Goal: Navigation & Orientation: Find specific page/section

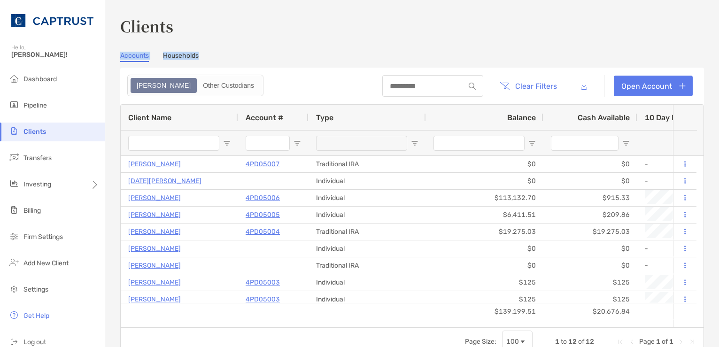
drag, startPoint x: 320, startPoint y: 37, endPoint x: 316, endPoint y: 33, distance: 5.3
click at [320, 36] on div "Clients Accounts Households Zoe Other Custodians Clear Filters Open Account 1 t…" at bounding box center [412, 185] width 584 height 341
click at [399, 44] on div "Clients Accounts Households Zoe Other Custodians Clear Filters Open Account 1 t…" at bounding box center [412, 185] width 584 height 341
click at [180, 55] on link "Households" at bounding box center [181, 57] width 36 height 10
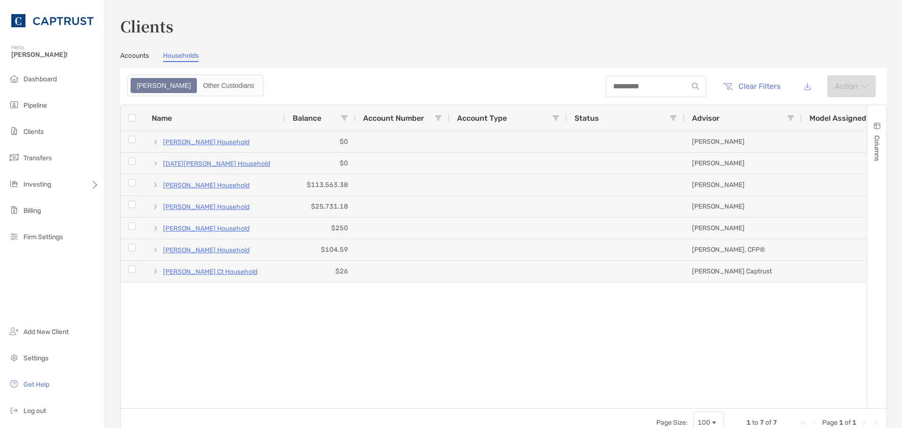
drag, startPoint x: 637, startPoint y: 60, endPoint x: 654, endPoint y: 59, distance: 16.5
click at [637, 60] on div "Accounts Households" at bounding box center [503, 57] width 767 height 10
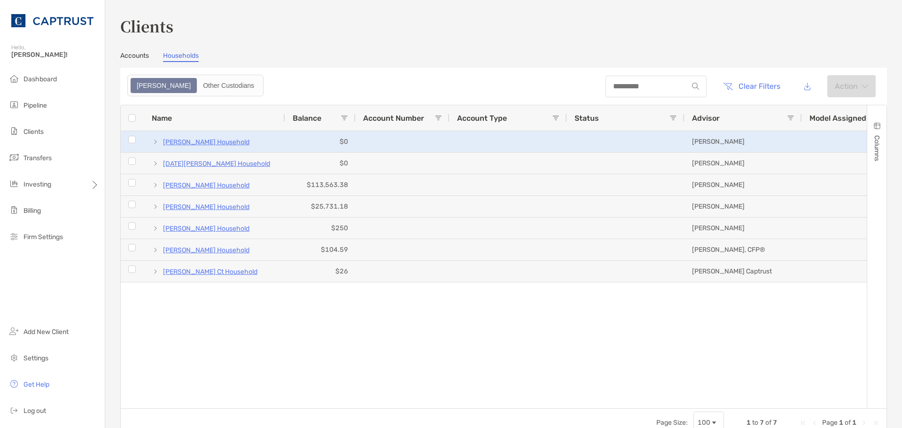
click at [154, 142] on span at bounding box center [156, 142] width 8 height 8
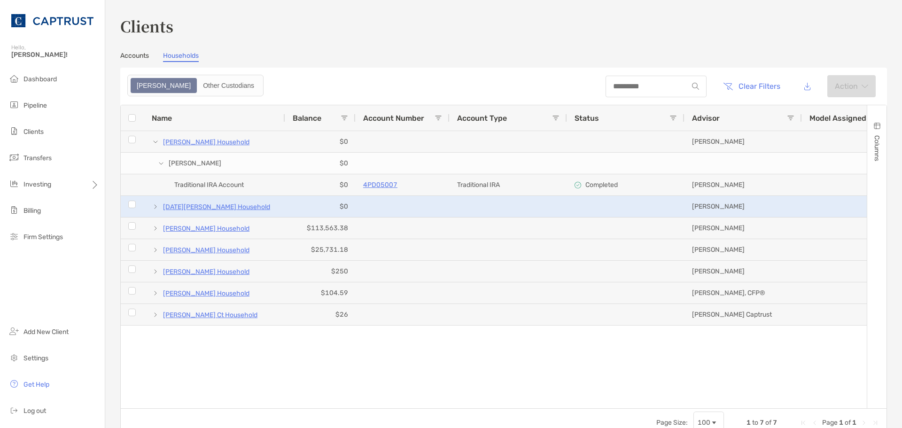
drag, startPoint x: 155, startPoint y: 207, endPoint x: 156, endPoint y: 214, distance: 6.6
click at [155, 208] on span at bounding box center [156, 207] width 8 height 8
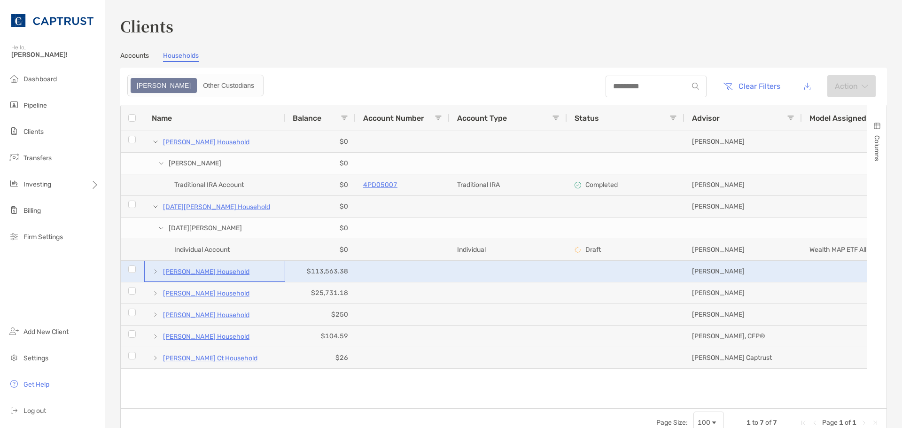
click at [155, 272] on span at bounding box center [156, 272] width 8 height 8
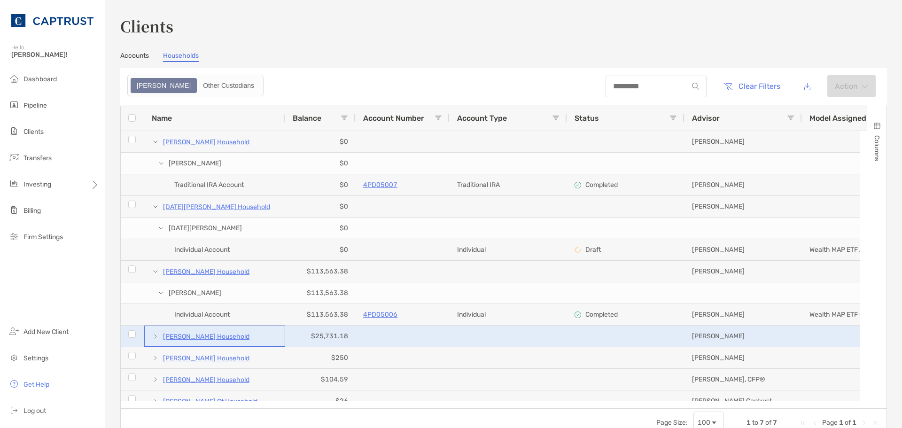
click at [152, 335] on span at bounding box center [156, 337] width 8 height 8
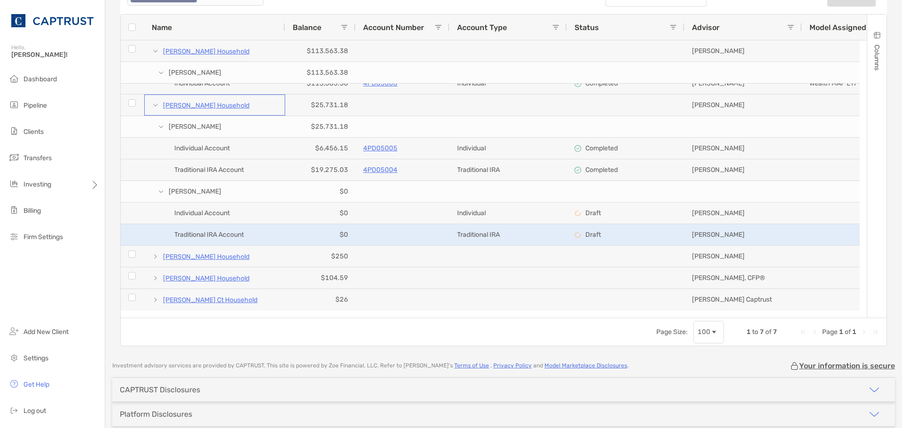
scroll to position [94, 0]
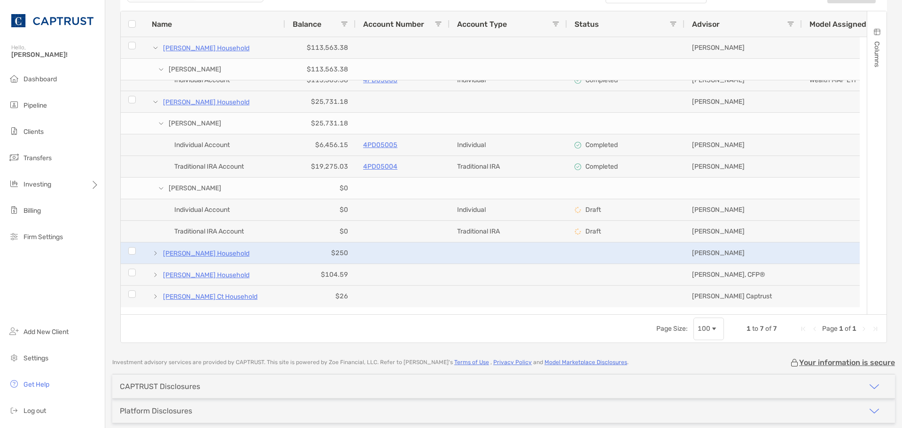
click at [154, 253] on span at bounding box center [156, 254] width 8 height 8
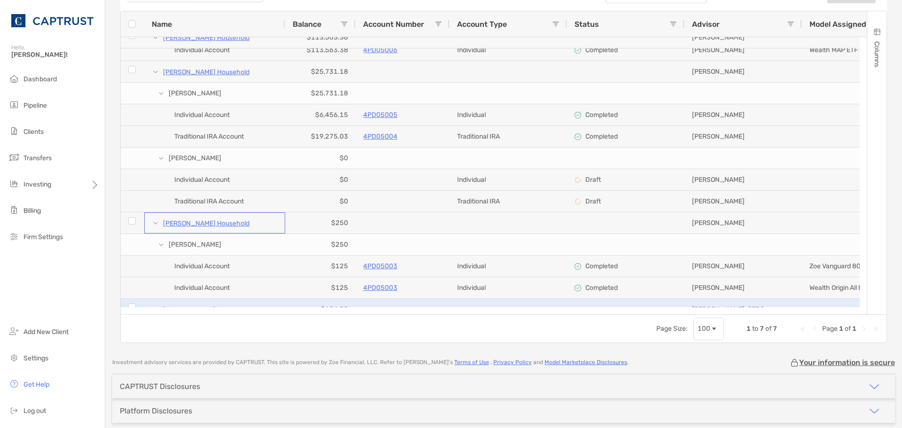
scroll to position [205, 0]
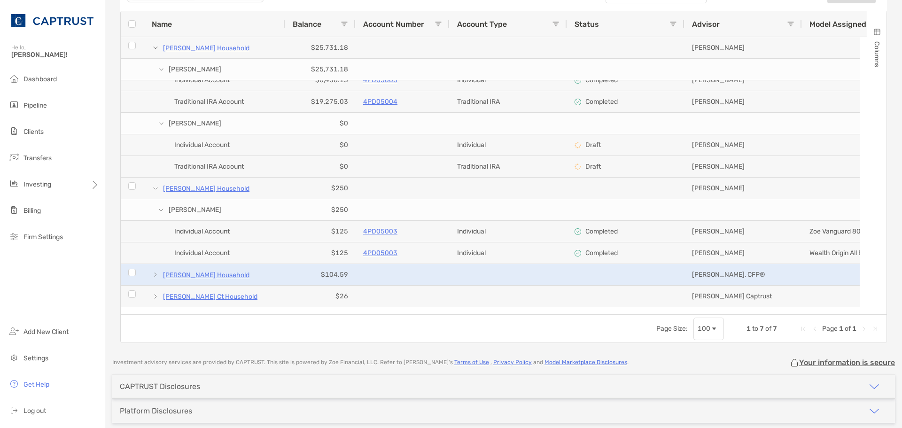
click at [158, 274] on span at bounding box center [156, 275] width 8 height 8
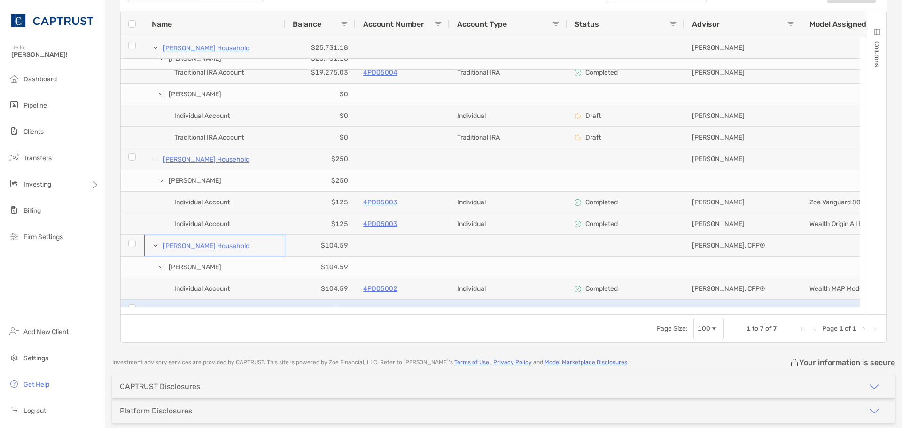
scroll to position [249, 0]
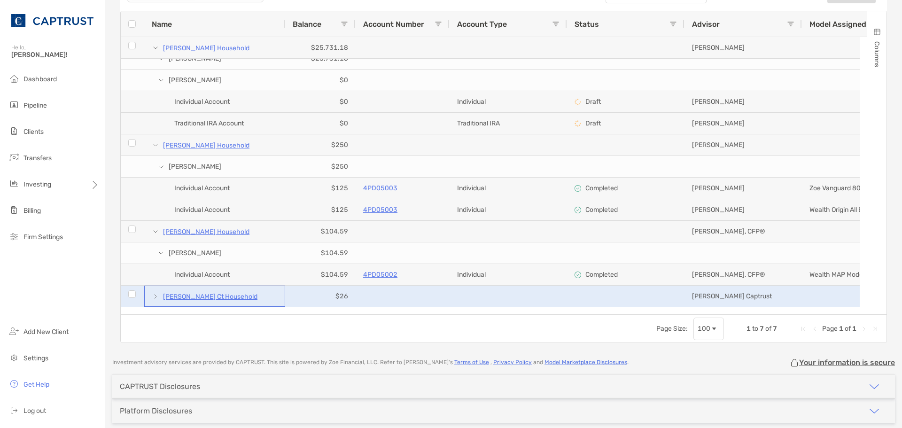
click at [156, 295] on span at bounding box center [156, 297] width 8 height 8
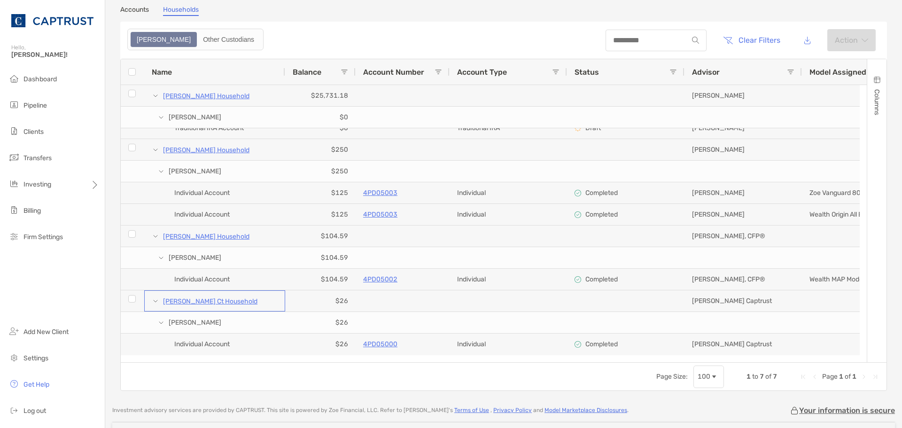
scroll to position [0, 0]
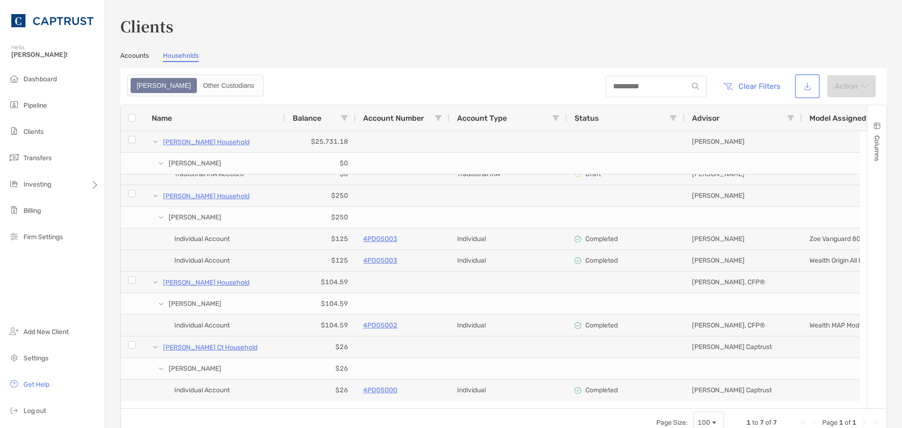
click at [719, 86] on button "button" at bounding box center [807, 86] width 21 height 20
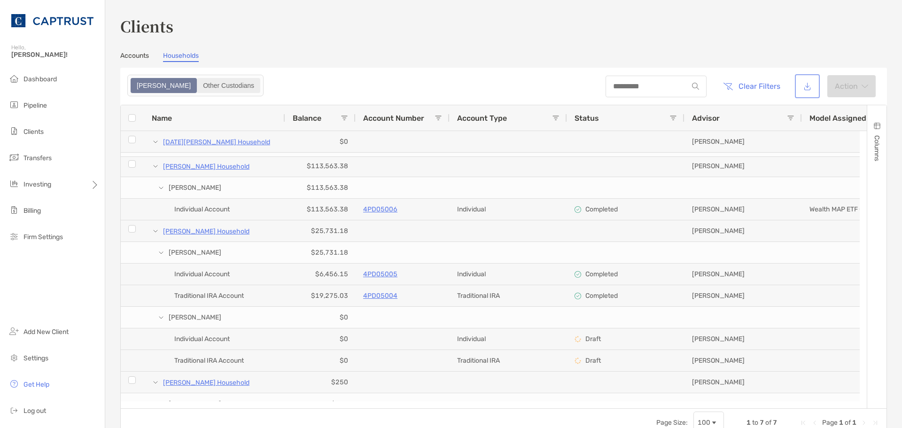
scroll to position [104, 0]
click at [135, 53] on link "Accounts" at bounding box center [134, 57] width 29 height 10
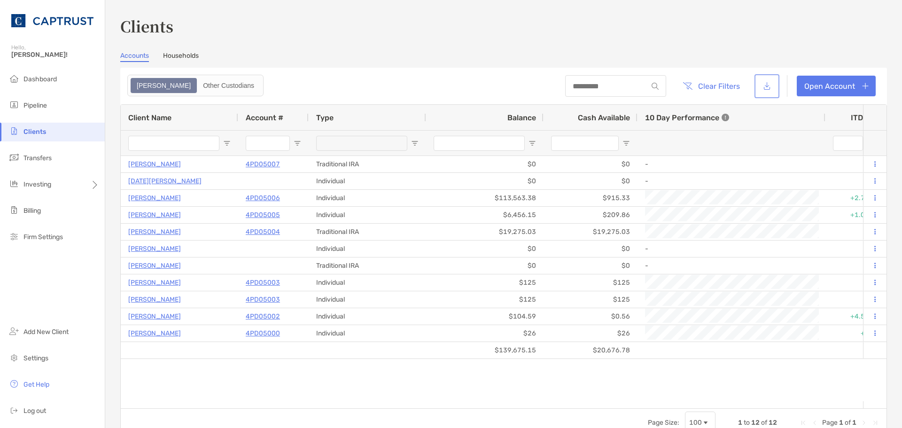
click at [719, 87] on button "button" at bounding box center [767, 86] width 21 height 20
click at [680, 44] on div "Clients Accounts Households Zoe Other Custodians Clear Filters Open Account 1 t…" at bounding box center [503, 226] width 767 height 422
click at [719, 86] on button "button" at bounding box center [767, 86] width 21 height 20
